Goal: Task Accomplishment & Management: Manage account settings

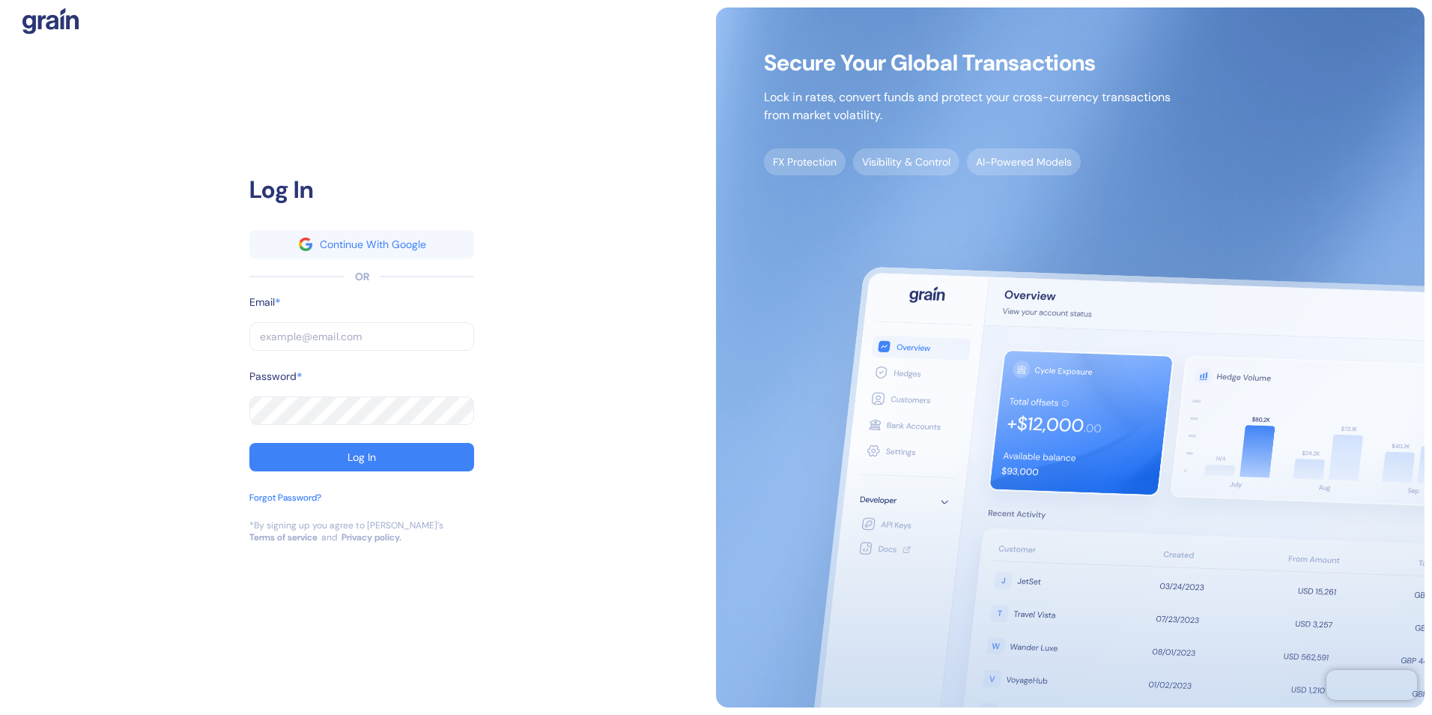
type input "jasmin.basilio@stuba.com"
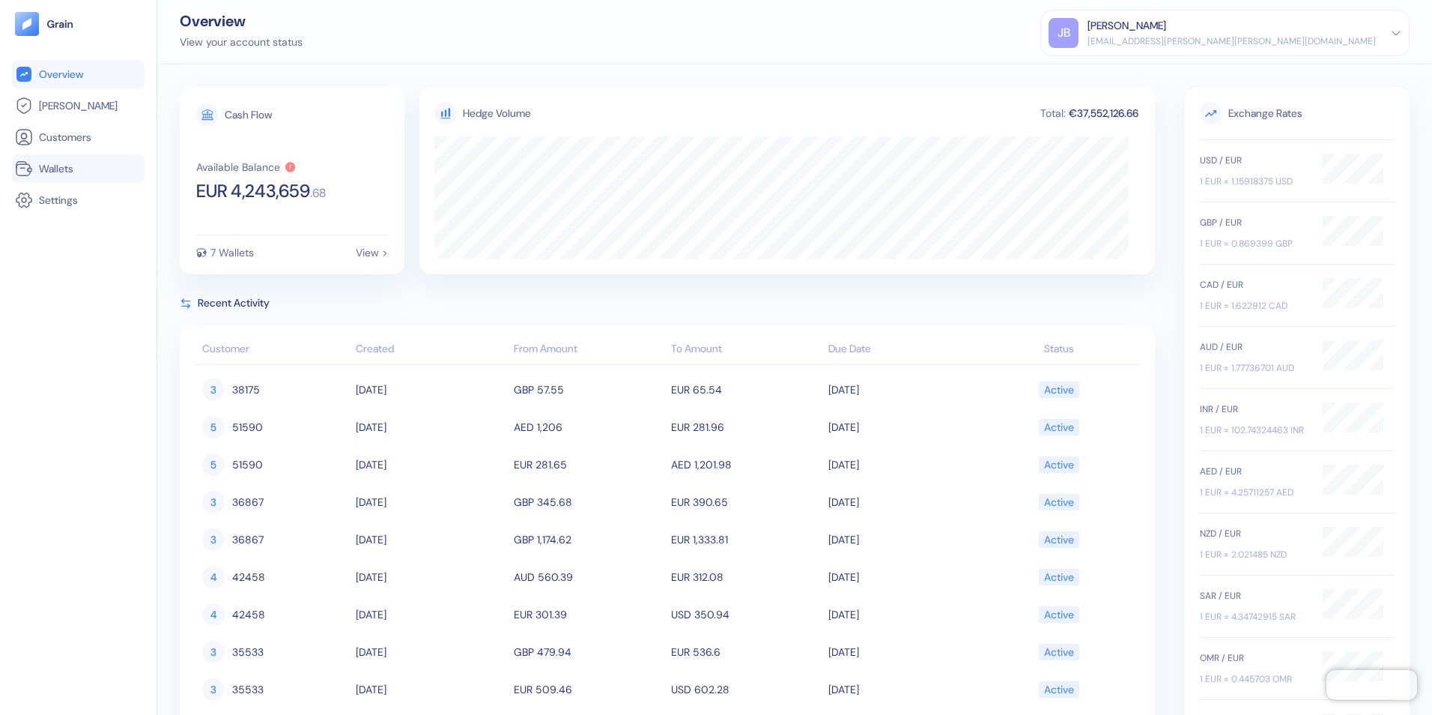
click at [43, 173] on span "Wallets" at bounding box center [56, 168] width 34 height 15
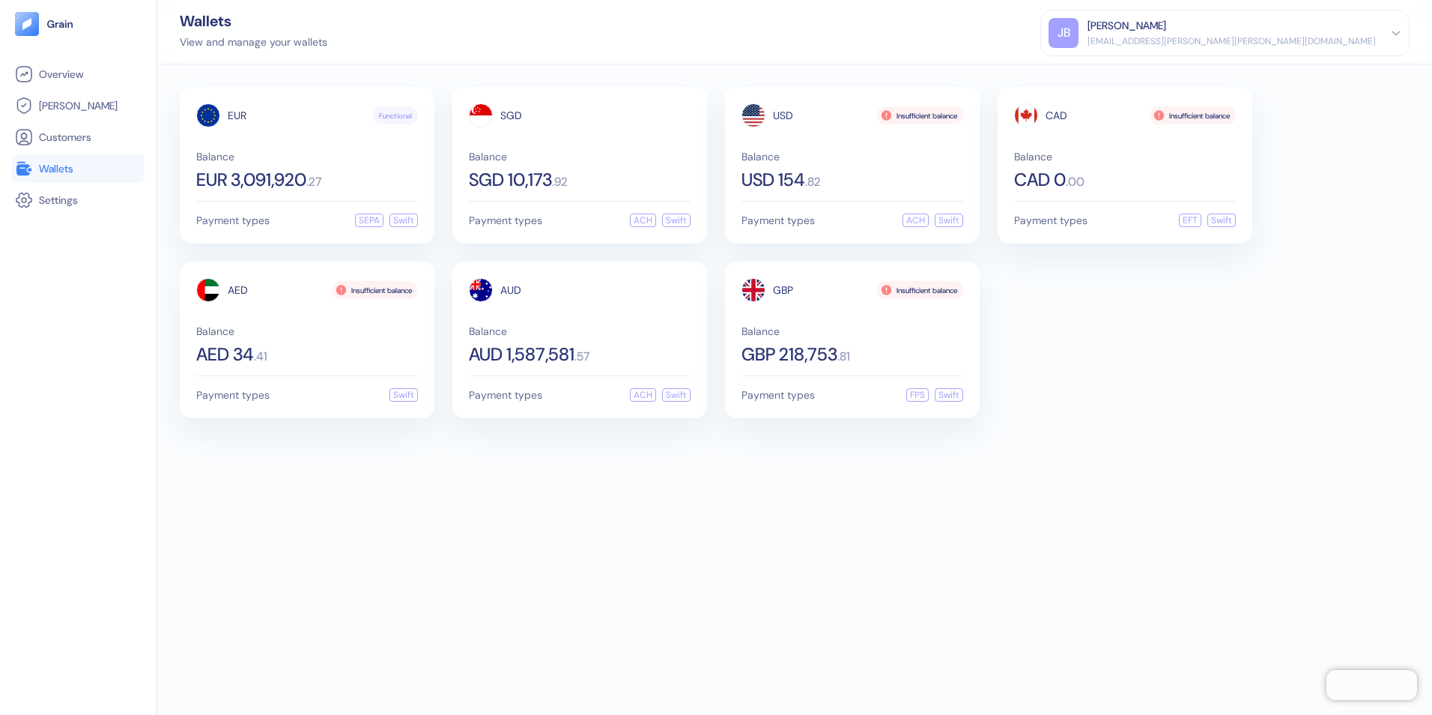
click at [718, 536] on div "EUR Functional Balance EUR 3,091,920 . 27 Payment types SEPA Swift SGD Balance …" at bounding box center [794, 389] width 1275 height 650
click at [1105, 397] on div "EUR Functional Balance EUR 3,091,920 . 27 Payment types SEPA Swift SGD Balance …" at bounding box center [795, 252] width 1230 height 331
